Goal: Task Accomplishment & Management: Use online tool/utility

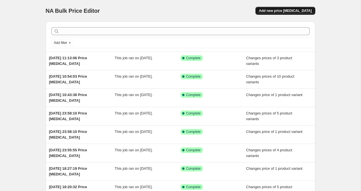
click at [295, 8] on button "Add new price [MEDICAL_DATA]" at bounding box center [286, 11] width 60 height 8
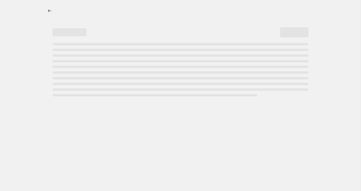
select select "percentage"
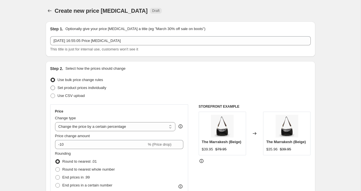
click at [51, 89] on span at bounding box center [53, 88] width 5 height 5
click at [51, 86] on input "Set product prices individually" at bounding box center [51, 86] width 0 height 0
radio input "true"
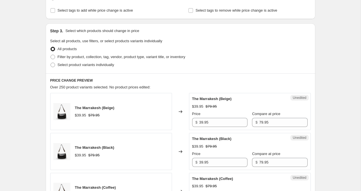
scroll to position [91, 0]
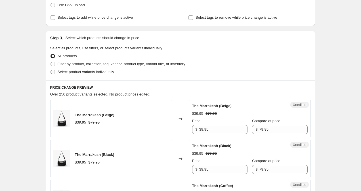
click at [52, 71] on span at bounding box center [53, 72] width 5 height 5
click at [51, 70] on input "Select product variants individually" at bounding box center [51, 70] width 0 height 0
radio input "true"
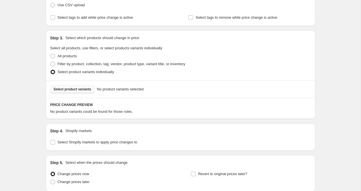
click at [62, 90] on span "Select product variants" at bounding box center [73, 89] width 38 height 5
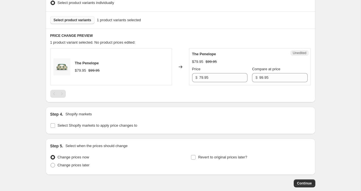
scroll to position [159, 0]
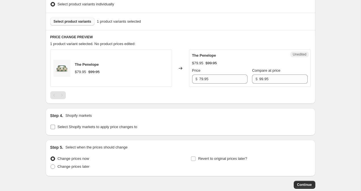
click at [52, 125] on input "Select Shopify markets to apply price changes to" at bounding box center [53, 127] width 5 height 5
checkbox input "true"
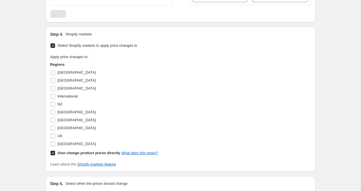
scroll to position [248, 0]
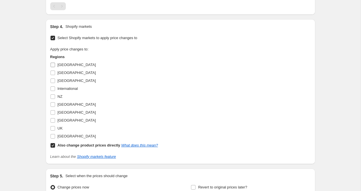
click at [53, 66] on input "[GEOGRAPHIC_DATA]" at bounding box center [53, 65] width 5 height 5
checkbox input "true"
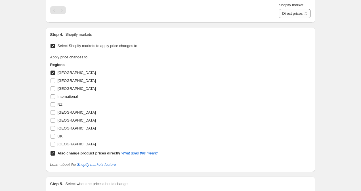
click at [53, 153] on input "Also change product prices directly What does this mean?" at bounding box center [53, 153] width 5 height 5
checkbox input "false"
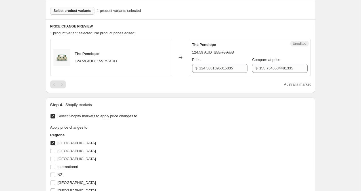
scroll to position [126, 0]
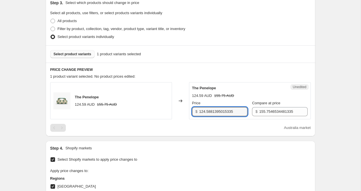
drag, startPoint x: 237, startPoint y: 112, endPoint x: 189, endPoint y: 111, distance: 47.7
click at [189, 112] on div "Unedited The Penelope 124.59 AUD 155.75 AUD Price $ 124.5881395015335 Compare a…" at bounding box center [250, 100] width 122 height 37
type input "99.95"
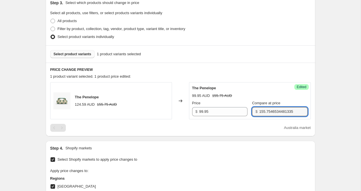
drag, startPoint x: 292, startPoint y: 110, endPoint x: 187, endPoint y: 110, distance: 104.8
click at [187, 110] on div "The Penelope 124.59 AUD 155.75 AUD Changed to Success Edited The Penelope 99.95…" at bounding box center [180, 100] width 261 height 37
type input "99.95"
click at [329, 99] on div "Create new price [MEDICAL_DATA]. This page is ready Create new price [MEDICAL_D…" at bounding box center [180, 124] width 361 height 500
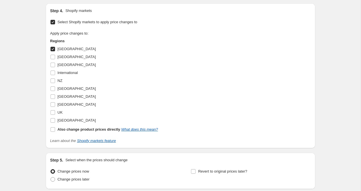
scroll to position [309, 0]
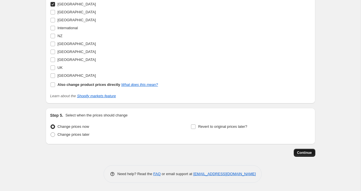
click at [307, 156] on button "Continue" at bounding box center [305, 153] width 22 height 8
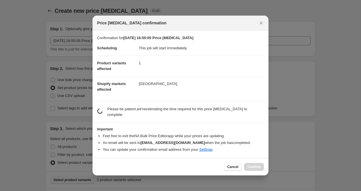
scroll to position [0, 0]
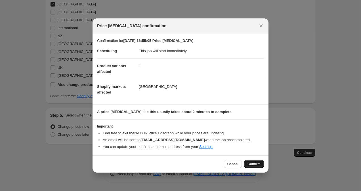
click at [255, 166] on span "Confirm" at bounding box center [254, 164] width 13 height 5
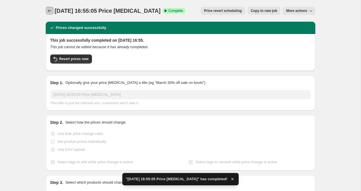
click at [49, 9] on icon "Price change jobs" at bounding box center [50, 11] width 6 height 6
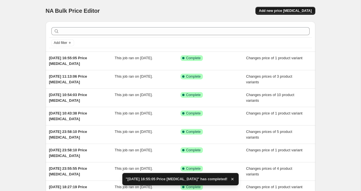
click at [299, 10] on span "Add new price [MEDICAL_DATA]" at bounding box center [285, 11] width 53 height 5
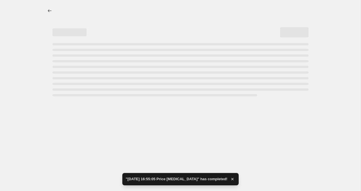
select select "percentage"
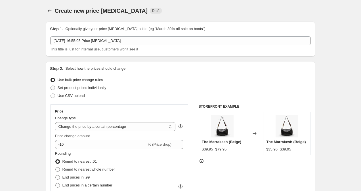
click at [52, 87] on span at bounding box center [53, 88] width 5 height 5
click at [51, 86] on input "Set product prices individually" at bounding box center [51, 86] width 0 height 0
radio input "true"
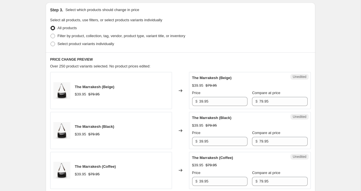
scroll to position [94, 0]
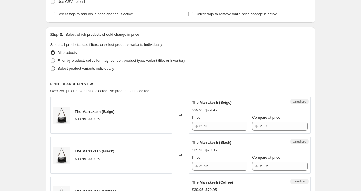
click at [52, 68] on span at bounding box center [53, 68] width 5 height 5
click at [51, 67] on input "Select product variants individually" at bounding box center [51, 66] width 0 height 0
radio input "true"
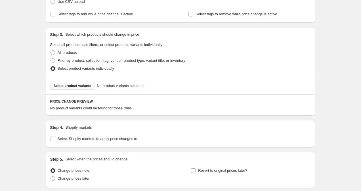
click at [79, 88] on span "Select product variants" at bounding box center [73, 86] width 38 height 5
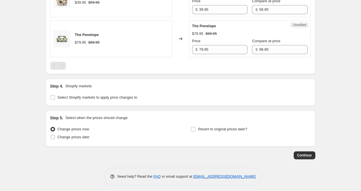
scroll to position [231, 0]
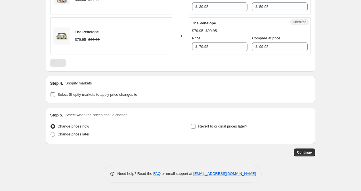
click at [53, 93] on input "Select Shopify markets to apply price changes to" at bounding box center [53, 95] width 5 height 5
checkbox input "true"
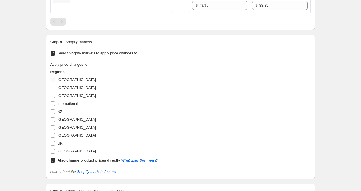
scroll to position [273, 0]
click at [51, 113] on input "NZ" at bounding box center [53, 111] width 5 height 5
checkbox input "true"
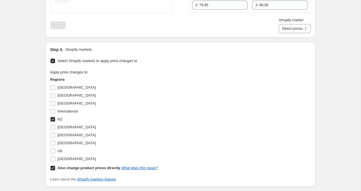
click at [51, 170] on input "Also change product prices directly What does this mean?" at bounding box center [53, 168] width 5 height 5
checkbox input "false"
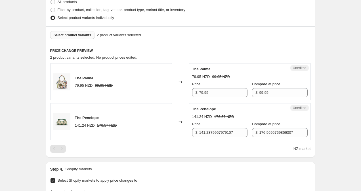
scroll to position [149, 0]
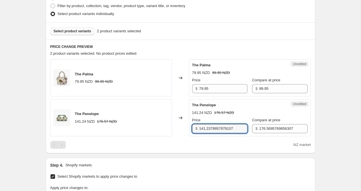
drag, startPoint x: 238, startPoint y: 128, endPoint x: 191, endPoint y: 123, distance: 46.8
click at [191, 123] on div "Unedited The Penelope 141.24 NZD 176.57 NZD Price $ 141.2379957979107 Compare a…" at bounding box center [250, 117] width 122 height 37
type input "99.95"
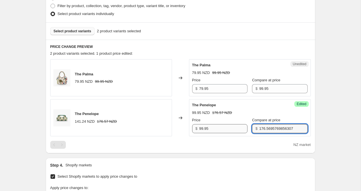
drag, startPoint x: 293, startPoint y: 129, endPoint x: 228, endPoint y: 128, distance: 64.8
click at [228, 128] on div "Price $ 99.95 Compare at price $ 176.5695769856307" at bounding box center [250, 126] width 116 height 16
type input "99.95"
click at [347, 124] on div "Create new price [MEDICAL_DATA]. This page is ready Create new price [MEDICAL_D…" at bounding box center [180, 121] width 361 height 540
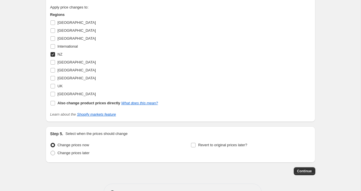
scroll to position [349, 0]
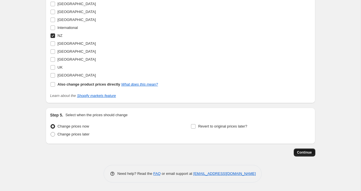
click at [303, 152] on span "Continue" at bounding box center [304, 153] width 15 height 5
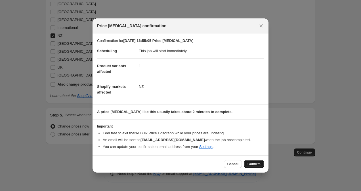
click at [252, 163] on span "Confirm" at bounding box center [254, 164] width 13 height 5
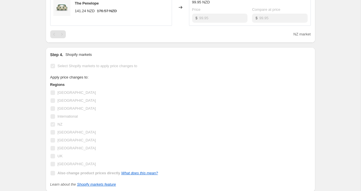
scroll to position [258, 0]
